Goal: Transaction & Acquisition: Purchase product/service

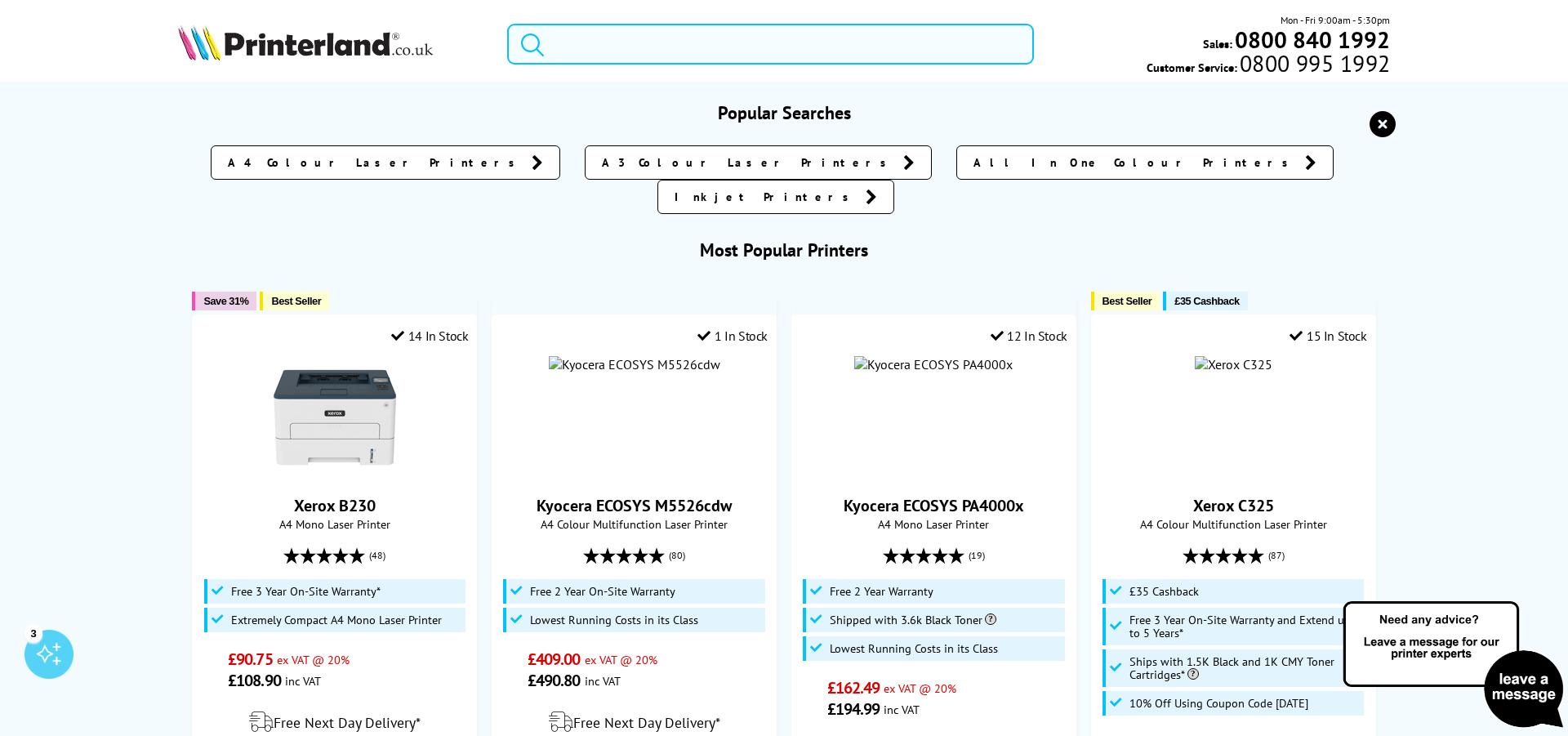
click at [615, 42] on input "search" at bounding box center [770, 43] width 527 height 41
paste input "https://amistad.kyocera.org.uk/pages/eup/login.aspx?level=3&autologon=0"
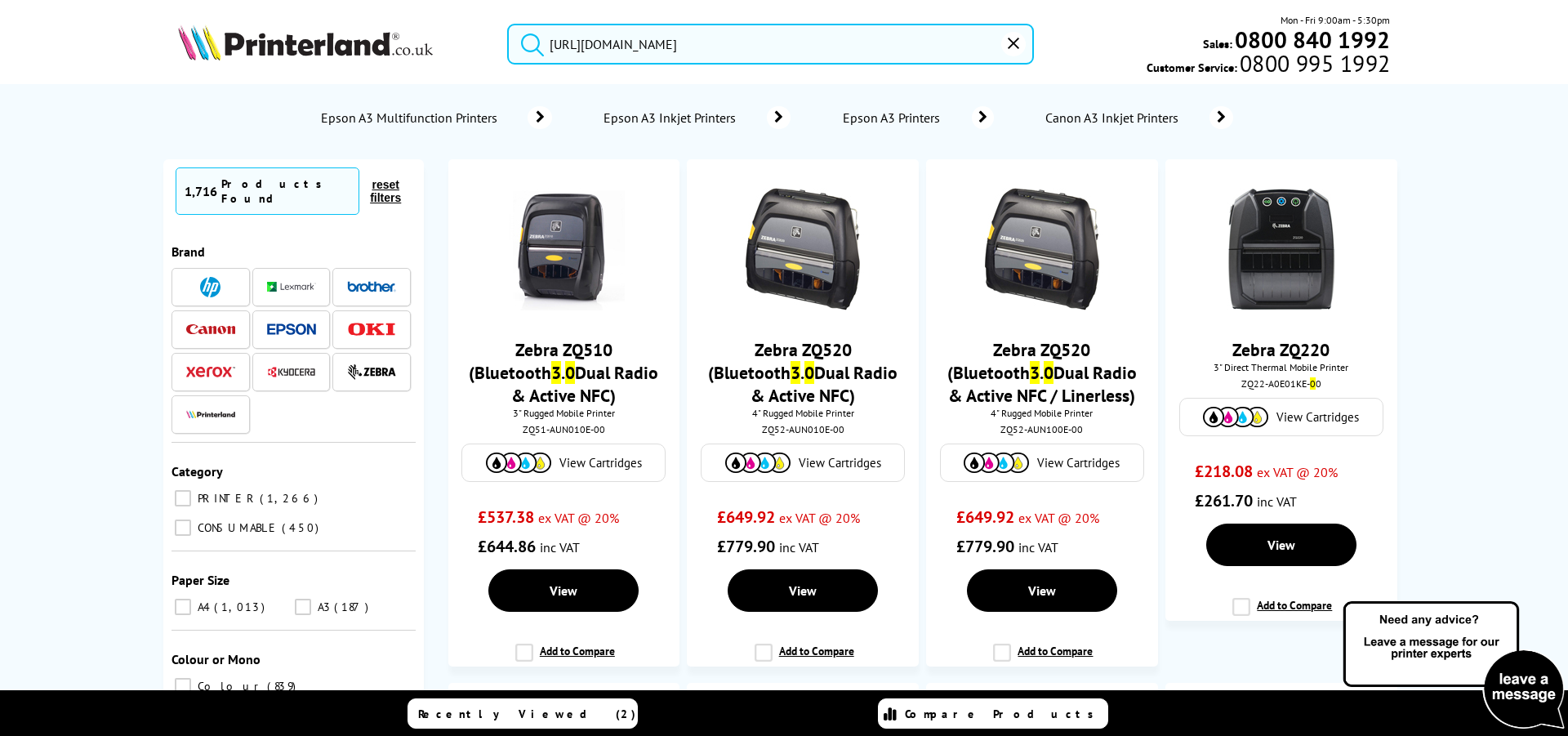
type input "https://amistad.kyocera.org.uk/pages/eup/login.aspx?level=3&autologon=0"
click at [1016, 40] on icon "reset" at bounding box center [1013, 43] width 11 height 11
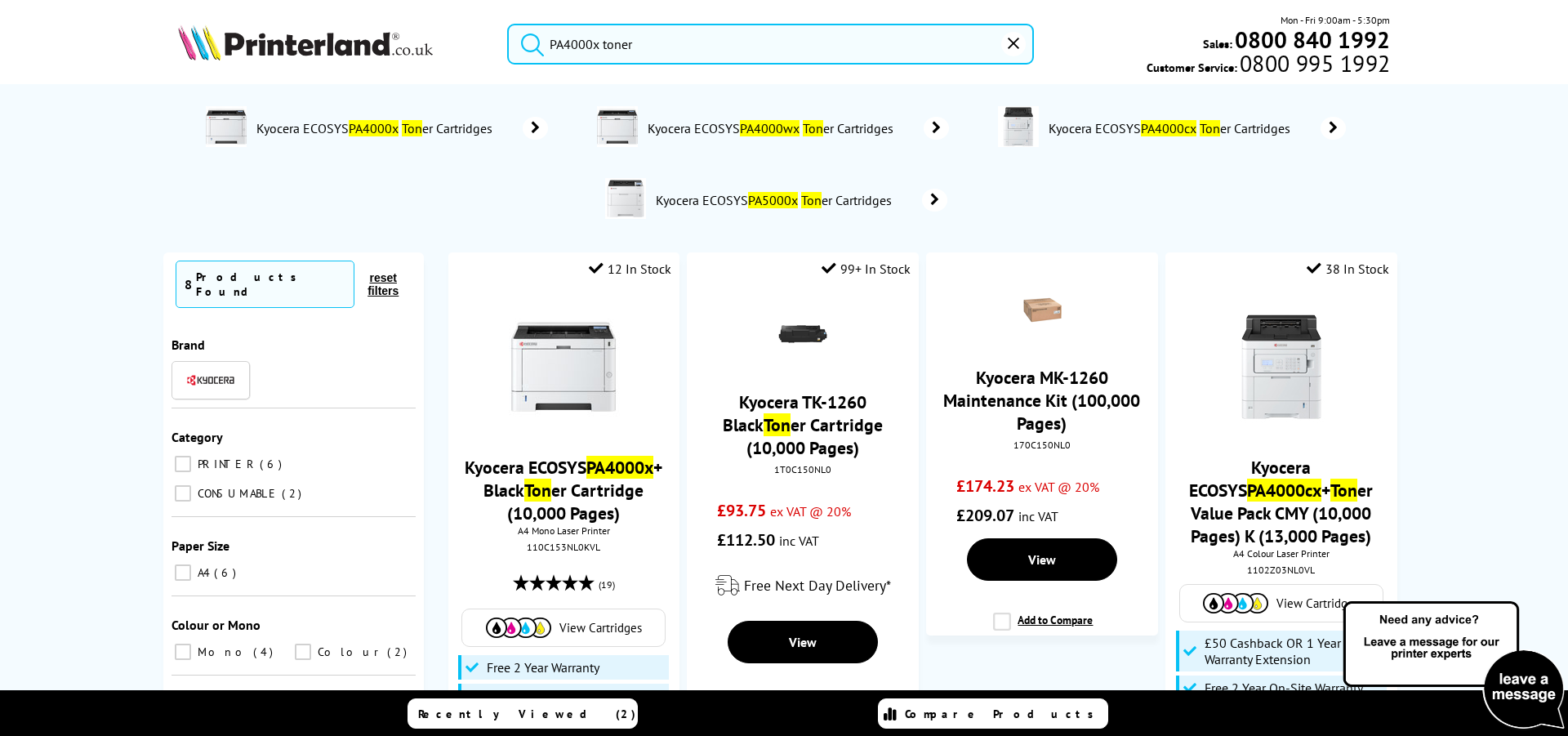
type input "PA4000x toner"
click at [508, 23] on button "submit" at bounding box center [528, 41] width 41 height 36
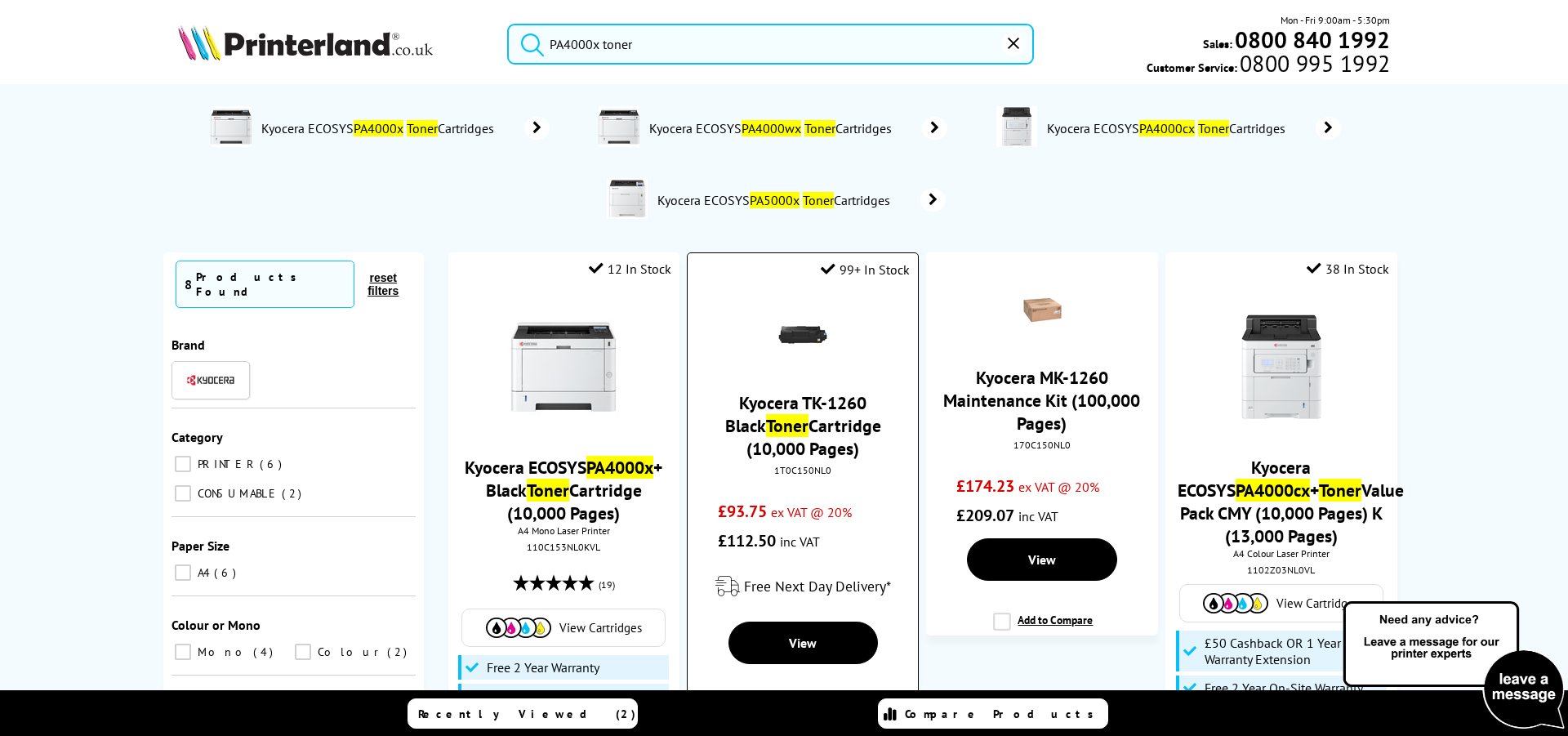
click at [809, 361] on img at bounding box center [803, 334] width 57 height 57
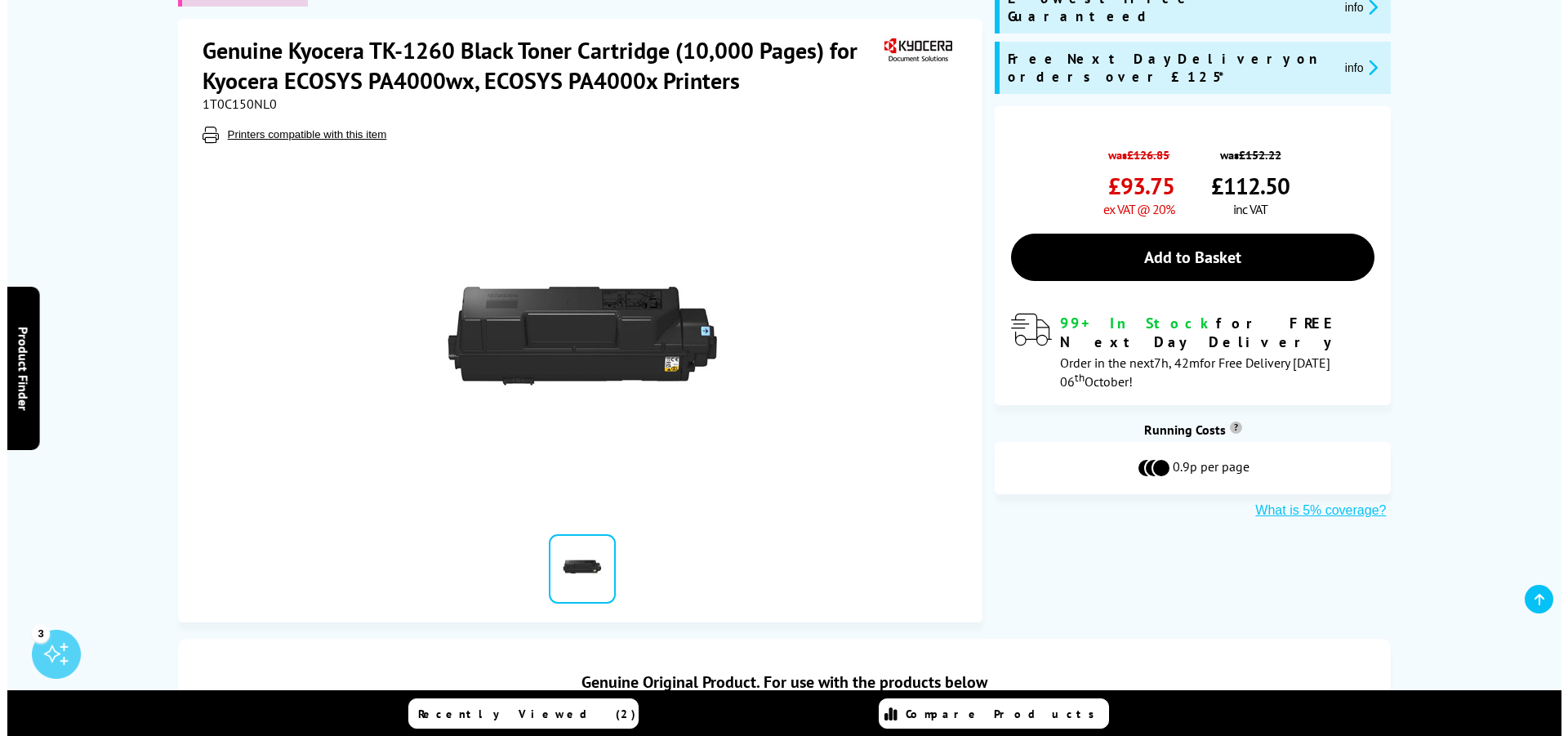
scroll to position [84, 0]
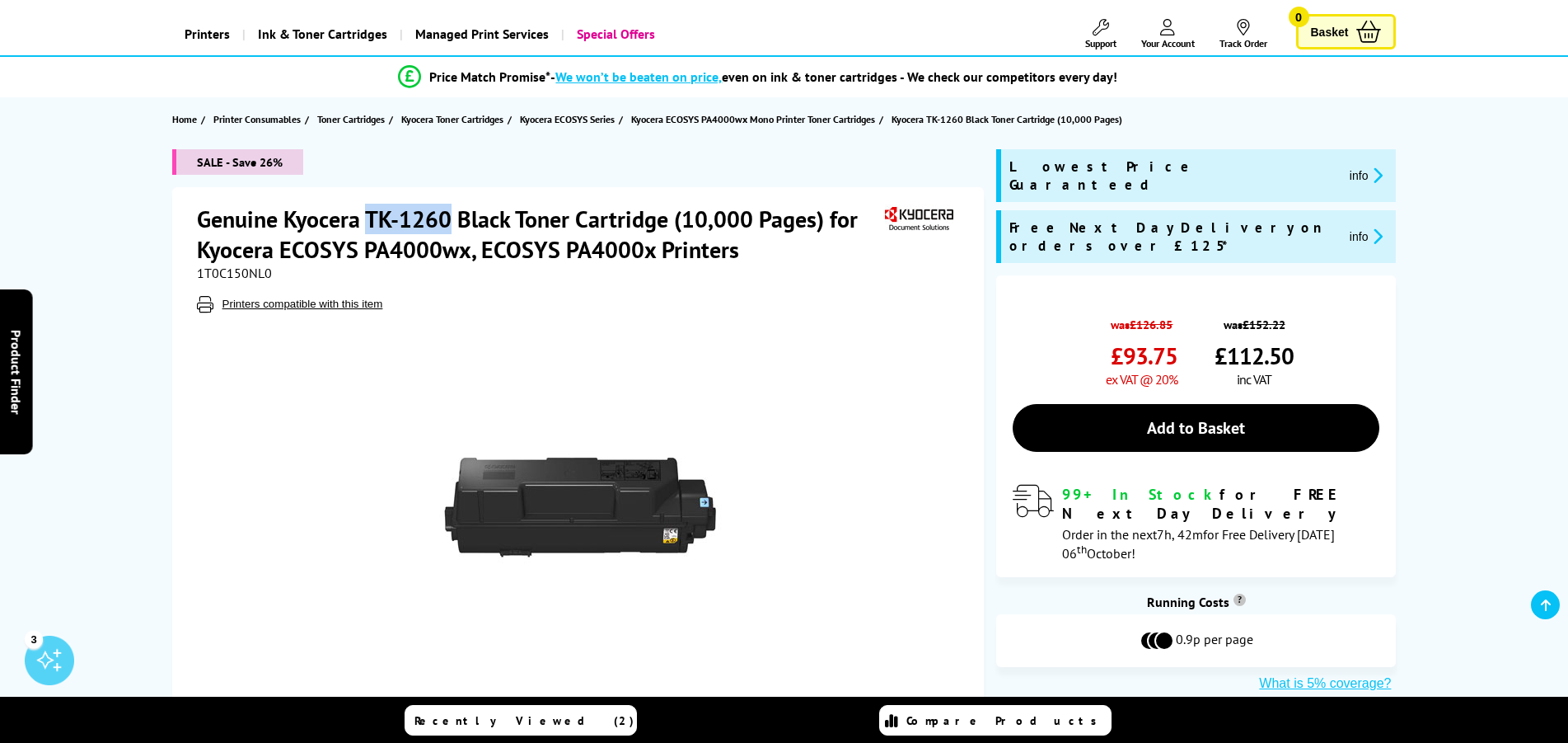
drag, startPoint x: 450, startPoint y: 217, endPoint x: 372, endPoint y: 211, distance: 78.2
click at [372, 211] on h1 "Genuine Kyocera TK-1260 Black Toner Cartridge (10,000 Pages) for Kyocera ECOSYS…" at bounding box center [538, 234] width 684 height 61
copy h1 "TK-1260"
